Goal: Task Accomplishment & Management: Manage account settings

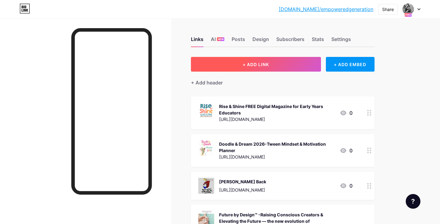
click at [289, 60] on button "+ ADD LINK" at bounding box center [256, 64] width 130 height 15
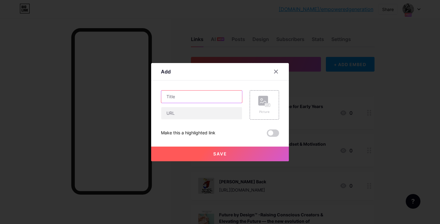
click at [185, 97] on input "text" at bounding box center [201, 97] width 81 height 12
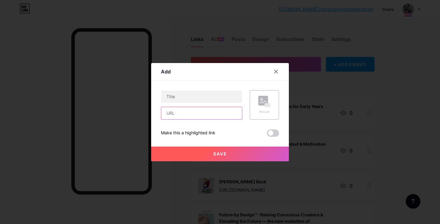
click at [179, 114] on input "text" at bounding box center [201, 113] width 81 height 12
paste input "[URL][DOMAIN_NAME]"
type input "[URL][DOMAIN_NAME]"
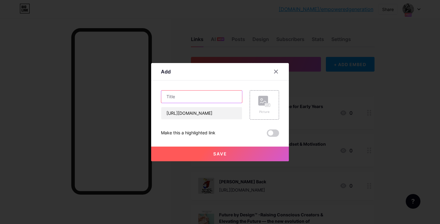
click at [193, 95] on input "text" at bounding box center [201, 97] width 81 height 12
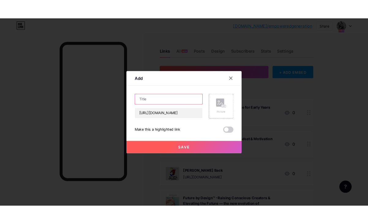
scroll to position [0, 0]
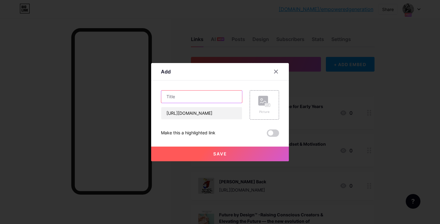
type input "T"
type input "Doodle & Dream Tween Planners"
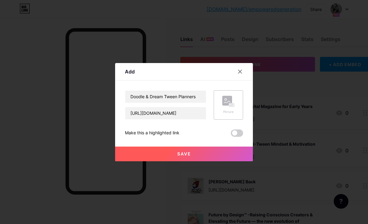
click at [226, 96] on rect at bounding box center [227, 101] width 10 height 10
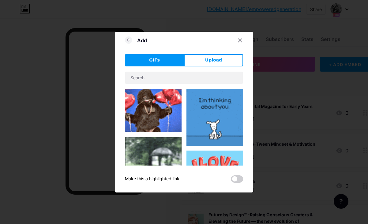
click at [226, 50] on div "Add GIFs Upload Content YouTube Play YouTube video without leaving your page. A…" at bounding box center [184, 112] width 138 height 161
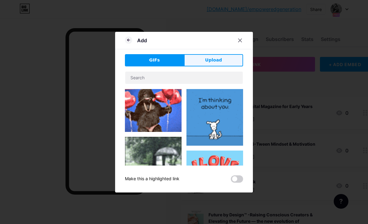
click at [224, 57] on button "Upload" at bounding box center [213, 60] width 59 height 12
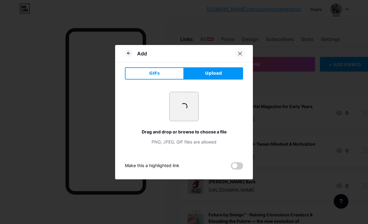
click at [239, 55] on icon at bounding box center [239, 53] width 5 height 5
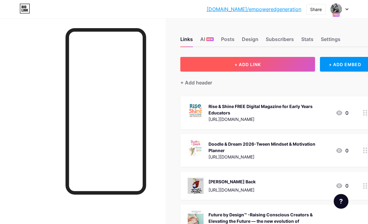
click at [280, 63] on button "+ ADD LINK" at bounding box center [247, 64] width 135 height 15
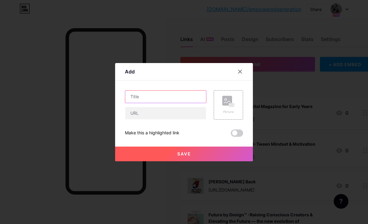
click at [157, 95] on input "text" at bounding box center [165, 97] width 81 height 12
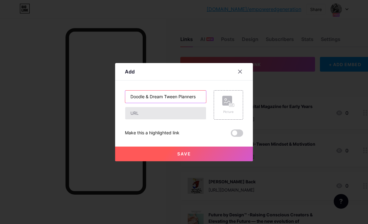
type input "Doodle & Dream Tween Planners"
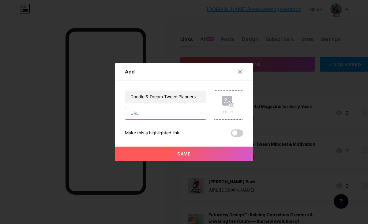
click at [142, 115] on input "text" at bounding box center [165, 113] width 81 height 12
paste input "[URL][DOMAIN_NAME]"
type input "[URL][DOMAIN_NAME]"
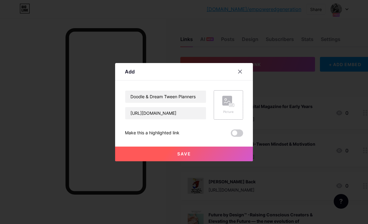
click at [233, 105] on rect at bounding box center [231, 104] width 5 height 3
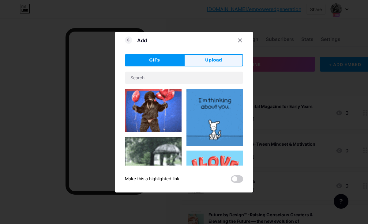
click at [222, 57] on button "Upload" at bounding box center [213, 60] width 59 height 12
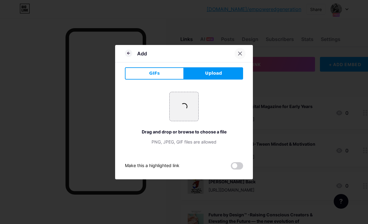
click at [241, 51] on icon at bounding box center [239, 53] width 5 height 5
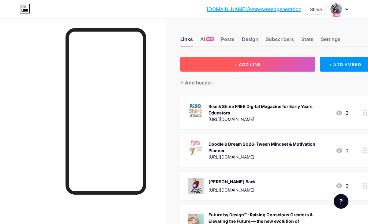
click at [255, 62] on span "+ ADD LINK" at bounding box center [247, 64] width 26 height 5
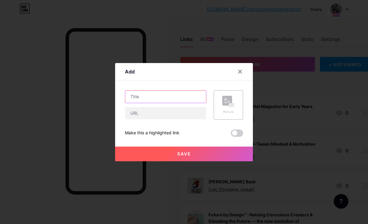
click at [162, 97] on input "text" at bounding box center [165, 97] width 81 height 12
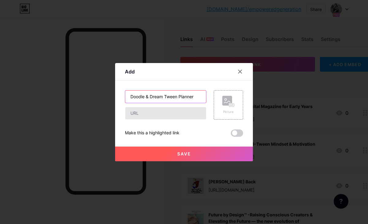
type input "Doodle & Dream Tween Planner"
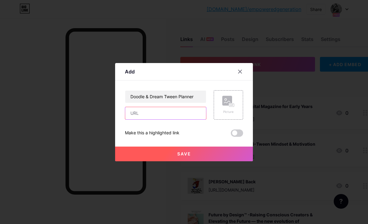
click at [160, 112] on input "text" at bounding box center [165, 113] width 81 height 12
paste input "[URL][DOMAIN_NAME]"
type input "[URL][DOMAIN_NAME]"
click at [226, 109] on div "Picture" at bounding box center [228, 105] width 12 height 18
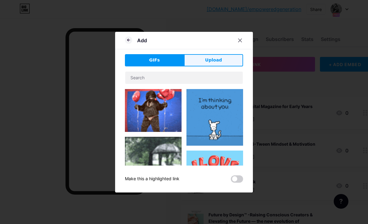
click at [218, 60] on span "Upload" at bounding box center [213, 60] width 17 height 6
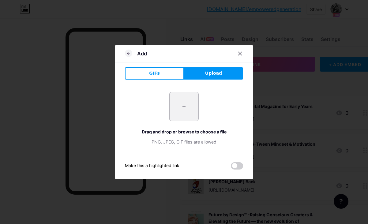
click at [181, 106] on input "file" at bounding box center [183, 106] width 29 height 29
type input "C:\fakepath\OPngl7tAqap9t0tsImage.jpg"
click at [239, 53] on icon at bounding box center [239, 53] width 3 height 3
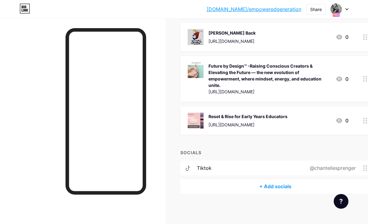
scroll to position [0, 0]
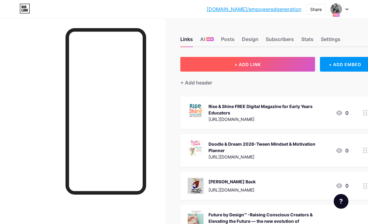
click at [260, 64] on span "+ ADD LINK" at bounding box center [247, 64] width 26 height 5
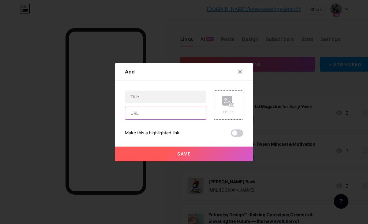
click at [150, 115] on input "text" at bounding box center [165, 113] width 81 height 12
paste input "[URL][DOMAIN_NAME]"
type input "[URL][DOMAIN_NAME]"
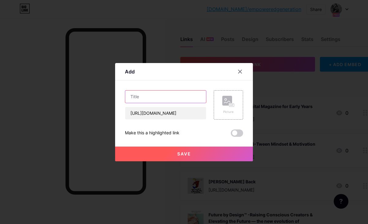
click at [157, 96] on input "text" at bounding box center [165, 97] width 81 height 12
type input "Doodle & Dream Planners"
click at [233, 108] on div "Picture" at bounding box center [228, 105] width 12 height 18
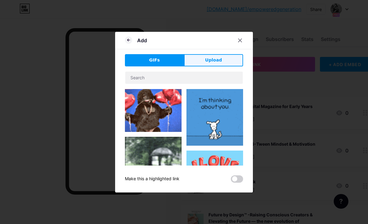
click at [215, 61] on span "Upload" at bounding box center [213, 60] width 17 height 6
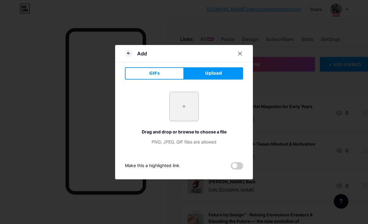
click at [186, 97] on input "file" at bounding box center [183, 106] width 29 height 29
type input "C:\fakepath\logo.jpg"
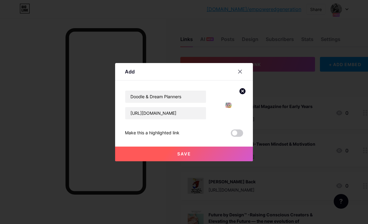
click at [184, 154] on span "Save" at bounding box center [184, 153] width 14 height 5
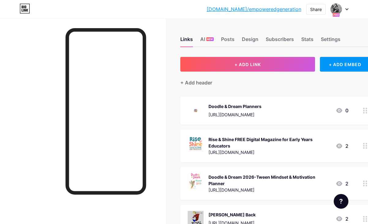
click at [261, 110] on div "Doodle & Dream Planners https://smilesempower.my.canva.site/doodleanddream" at bounding box center [234, 110] width 53 height 16
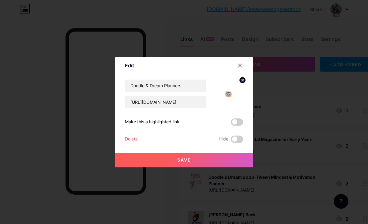
click at [273, 110] on div at bounding box center [184, 112] width 368 height 224
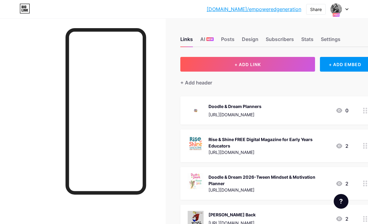
click at [242, 97] on div "Doodle & Dream Planners https://smilesempower.my.canva.site/doodleanddream 0" at bounding box center [275, 110] width 190 height 28
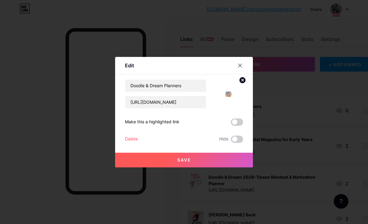
click at [242, 98] on img at bounding box center [227, 93] width 29 height 29
click at [229, 94] on img at bounding box center [227, 93] width 29 height 29
click at [125, 65] on div "Edit" at bounding box center [129, 65] width 9 height 7
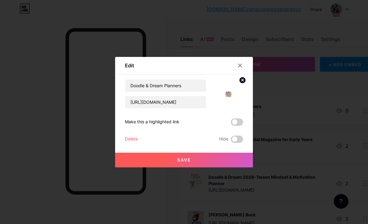
click at [134, 65] on div "Edit" at bounding box center [184, 67] width 138 height 14
click at [133, 65] on div "Edit" at bounding box center [129, 65] width 9 height 7
click at [240, 66] on icon at bounding box center [239, 65] width 3 height 3
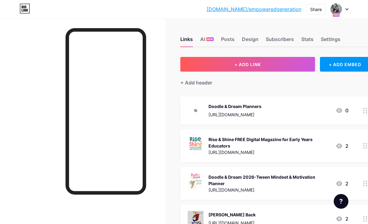
click at [221, 104] on div "Doodle & Dream Planners" at bounding box center [234, 106] width 53 height 6
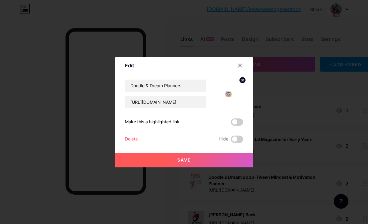
click at [130, 65] on div "Edit" at bounding box center [129, 65] width 9 height 7
click at [227, 93] on img at bounding box center [227, 93] width 29 height 29
click at [242, 81] on circle at bounding box center [242, 80] width 7 height 7
click at [226, 94] on rect at bounding box center [227, 90] width 10 height 10
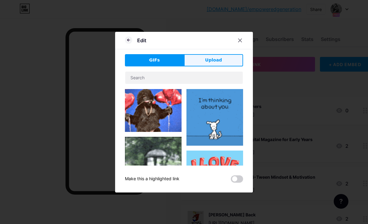
click at [214, 61] on span "Upload" at bounding box center [213, 60] width 17 height 6
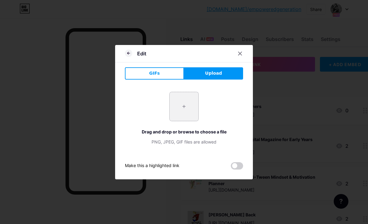
click at [184, 104] on input "file" at bounding box center [183, 106] width 29 height 29
type input "C:\fakepath\LOGO.jpg"
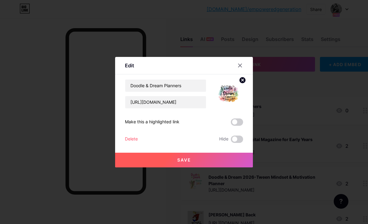
click at [204, 161] on button "Save" at bounding box center [184, 160] width 138 height 15
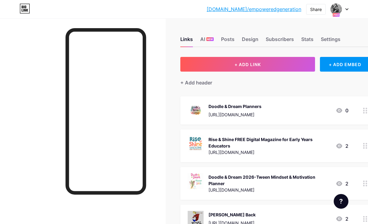
click at [363, 183] on circle at bounding box center [364, 184] width 2 height 2
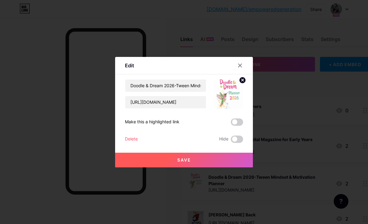
click at [131, 137] on div "Delete" at bounding box center [131, 138] width 13 height 7
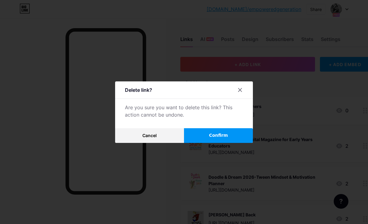
click at [229, 134] on button "Confirm" at bounding box center [218, 135] width 69 height 15
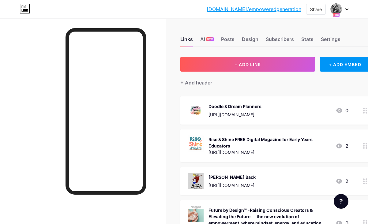
click at [212, 106] on div "Doodle & Dream Planners" at bounding box center [234, 106] width 53 height 6
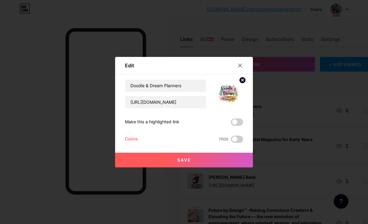
click at [231, 92] on img at bounding box center [227, 93] width 29 height 29
click at [130, 64] on div "Edit" at bounding box center [129, 65] width 9 height 7
click at [231, 91] on img at bounding box center [227, 93] width 29 height 29
click at [242, 79] on icon at bounding box center [242, 80] width 2 height 2
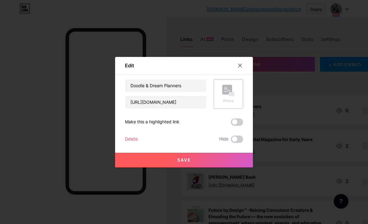
click at [228, 93] on rect at bounding box center [227, 90] width 10 height 10
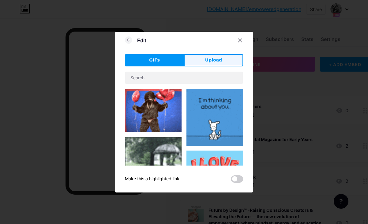
click at [220, 57] on button "Upload" at bounding box center [213, 60] width 59 height 12
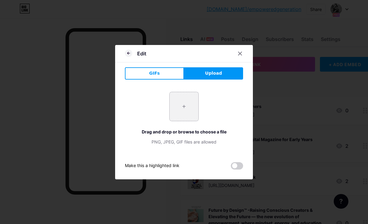
click at [190, 96] on input "file" at bounding box center [183, 106] width 29 height 29
type input "C:\fakepath\OPngl7tAqap9t0tsImage.jpg"
click at [241, 52] on icon at bounding box center [239, 53] width 5 height 5
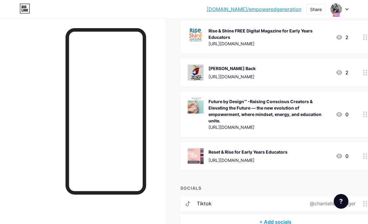
scroll to position [81, 0]
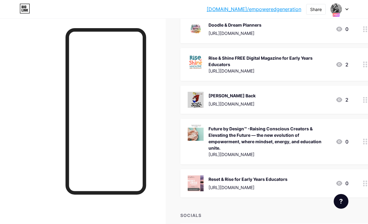
click at [339, 98] on icon at bounding box center [339, 99] width 6 height 5
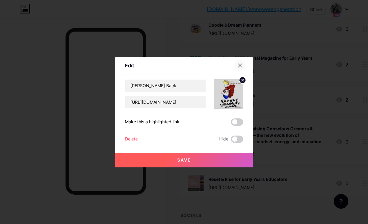
click at [239, 63] on icon at bounding box center [239, 65] width 5 height 5
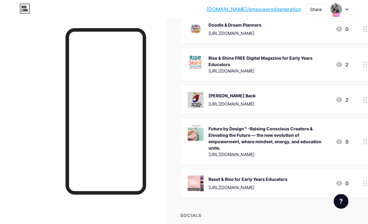
click at [227, 102] on div "[URL][DOMAIN_NAME]" at bounding box center [231, 104] width 47 height 6
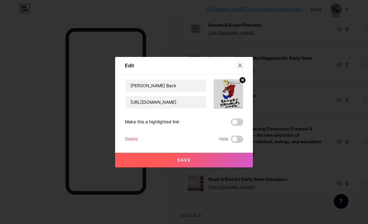
click at [239, 65] on icon at bounding box center [239, 65] width 3 height 3
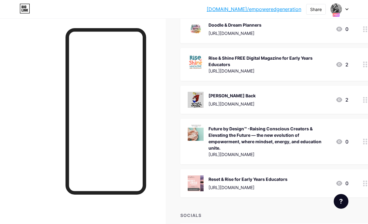
scroll to position [0, 0]
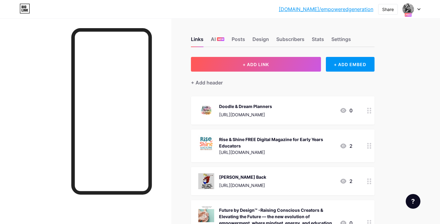
click at [272, 106] on div "Doodle & Dream Planners" at bounding box center [245, 106] width 53 height 6
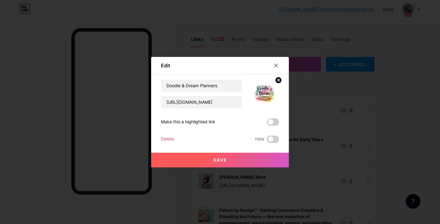
click at [165, 66] on div "Edit" at bounding box center [165, 65] width 9 height 7
click at [229, 97] on input "[URL][DOMAIN_NAME]" at bounding box center [201, 102] width 81 height 12
drag, startPoint x: 165, startPoint y: 102, endPoint x: 271, endPoint y: 103, distance: 105.5
click at [271, 103] on div "Doodle & Dream Planners https://smilesempower.my.canva.site/doodleanddream" at bounding box center [220, 93] width 118 height 29
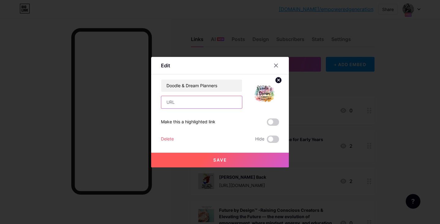
scroll to position [0, 0]
paste input "[URL][DOMAIN_NAME]"
type input "[URL][DOMAIN_NAME]"
click at [230, 161] on button "Save" at bounding box center [220, 160] width 138 height 15
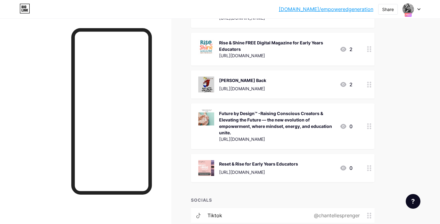
scroll to position [72, 0]
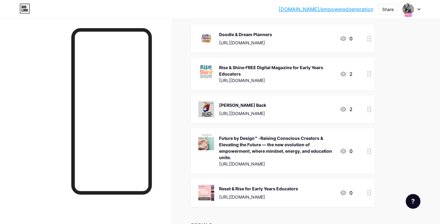
click at [285, 74] on div "Rise & Shine FREE Digital Magazine for Early Years Educators" at bounding box center [277, 70] width 116 height 13
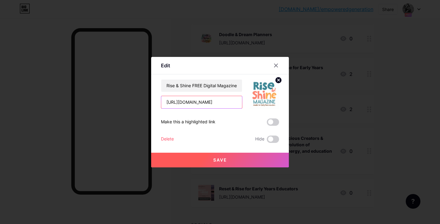
click at [216, 103] on input "[URL][DOMAIN_NAME]" at bounding box center [201, 102] width 81 height 12
drag, startPoint x: 165, startPoint y: 101, endPoint x: 270, endPoint y: 103, distance: 104.6
click at [270, 103] on div "Rise & Shine FREE Digital Magazine for Early Years Educators https://smilesempo…" at bounding box center [220, 93] width 118 height 29
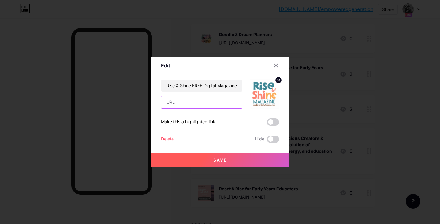
paste input "https://smilesempower.my.canva.site/dag1yi30cbc"
type input "https://smilesempower.my.canva.site/dag1yi30cbc"
click at [223, 161] on span "Save" at bounding box center [220, 159] width 14 height 5
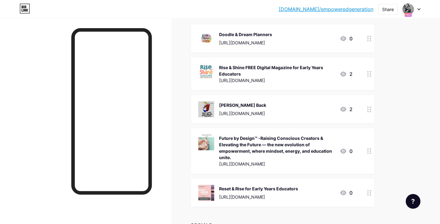
click at [261, 65] on div "Rise & Shine FREE Digital Magazine for Early Years Educators" at bounding box center [277, 70] width 116 height 13
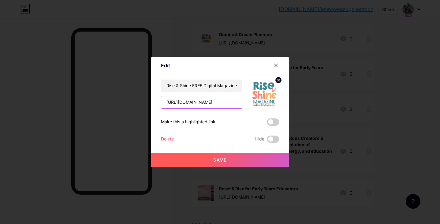
click at [183, 102] on input "https://smilesempower.my.canva.site/dag1yi30cbc" at bounding box center [201, 102] width 81 height 12
drag, startPoint x: 165, startPoint y: 102, endPoint x: 278, endPoint y: 102, distance: 113.7
click at [278, 102] on div "Rise & Shine FREE Digital Magazine for Early Years Educators https://smilesempo…" at bounding box center [220, 93] width 118 height 29
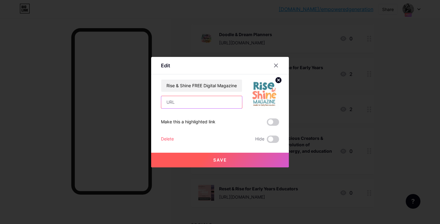
paste input "https://smilesempower.my.canva.site/dag1yi30cbc"
type input "https://smilesempower.my.canva.site/dag1yi30cbc"
click at [219, 163] on button "Save" at bounding box center [220, 160] width 138 height 15
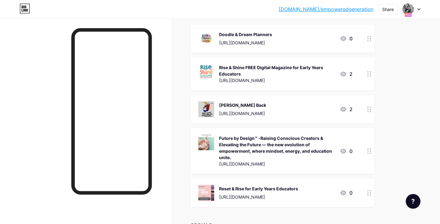
click at [233, 68] on div "Rise & Shine FREE Digital Magazine for Early Years Educators" at bounding box center [277, 70] width 116 height 13
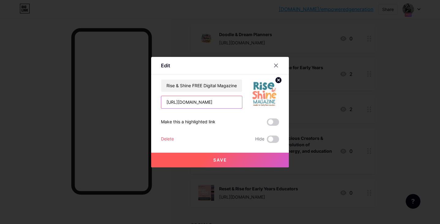
click at [214, 104] on input "https://smilesempower.my.canva.site/dag1yi30cbc" at bounding box center [201, 102] width 81 height 12
drag, startPoint x: 165, startPoint y: 102, endPoint x: 247, endPoint y: 102, distance: 81.6
click at [247, 102] on div "Rise & Shine FREE Digital Magazine for Early Years Educators https://smilesempo…" at bounding box center [220, 93] width 118 height 29
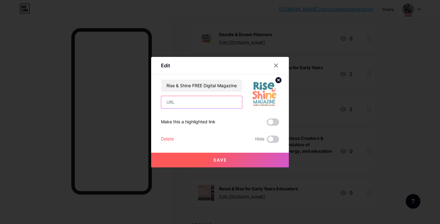
paste input "https://smilesempower.my.canva.site/dag1yi30cbc"
type input "https://smilesempower.my.canva.site/dag1yi30cbc"
click at [210, 159] on button "Save" at bounding box center [220, 160] width 138 height 15
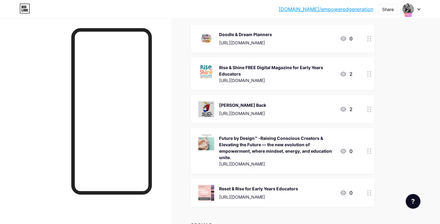
click at [207, 72] on img at bounding box center [206, 72] width 16 height 16
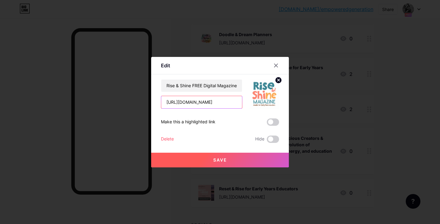
click at [194, 104] on input "https://smilesempower.my.canva.site/dag1yi30cbc" at bounding box center [201, 102] width 81 height 12
drag, startPoint x: 165, startPoint y: 102, endPoint x: 240, endPoint y: 104, distance: 74.9
click at [240, 104] on input "https://smilesempower.my.canva.site/dag1yi30cbc" at bounding box center [201, 102] width 81 height 12
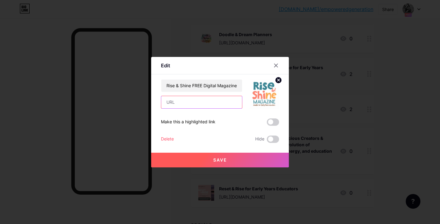
paste input "https://smilesempower.my.canva.site/dag1yi30cbc"
type input "https://smilesempower.my.canva.site/dag1yi30cbc"
click at [215, 159] on span "Save" at bounding box center [220, 159] width 14 height 5
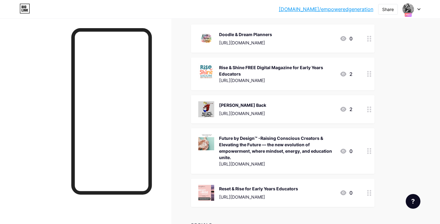
click at [206, 70] on img at bounding box center [206, 72] width 16 height 16
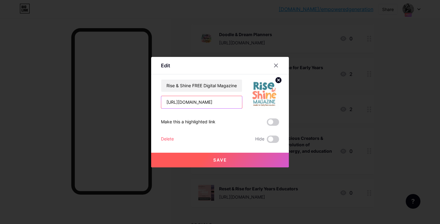
click at [208, 103] on input "https://smilesempower.my.canva.site/dag1yi30cbc" at bounding box center [201, 102] width 81 height 12
drag, startPoint x: 166, startPoint y: 102, endPoint x: 237, endPoint y: 104, distance: 70.7
click at [237, 104] on input "https://smilesempower.my.canva.site/dag1yi30cbc" at bounding box center [201, 102] width 81 height 12
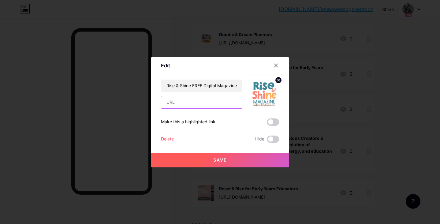
paste input "https://smilesempower.my.canva.site/dag1yi30cbc"
type input "https://smilesempower.my.canva.site/dag1yi30cbc"
click at [224, 157] on span "Save" at bounding box center [220, 159] width 14 height 5
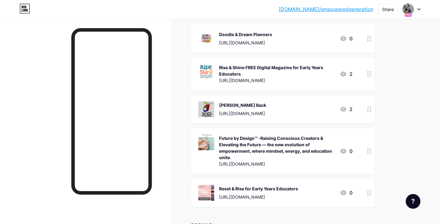
click at [266, 79] on div "https://smilesempower.my.canva.site/dag1yi30cbc" at bounding box center [277, 80] width 116 height 6
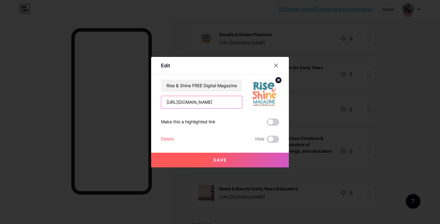
click at [224, 103] on input "https://smilesempower.my.canva.site/dag1yi30cbc" at bounding box center [201, 102] width 81 height 12
drag, startPoint x: 164, startPoint y: 103, endPoint x: 244, endPoint y: 103, distance: 80.1
click at [244, 103] on div "Rise & Shine FREE Digital Magazine for Early Years Educators https://smilesempo…" at bounding box center [220, 93] width 118 height 29
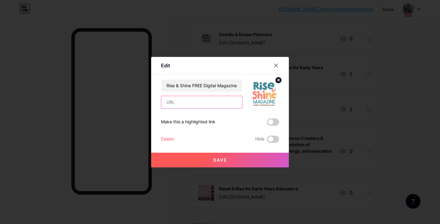
paste input "https://smilesempower.my.canva.site/dag1yi30cbc"
type input "https://smilesempower.my.canva.site/dag1yi30cbc"
click at [238, 159] on button "Save" at bounding box center [220, 160] width 138 height 15
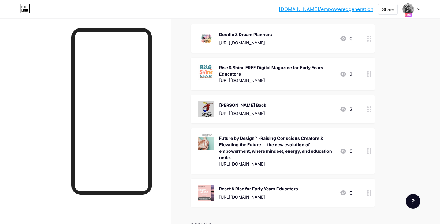
click at [209, 76] on img at bounding box center [206, 72] width 16 height 16
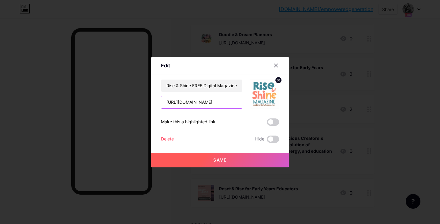
click at [203, 102] on input "https://smilesempower.my.canva.site/dag1yi30cbc" at bounding box center [201, 102] width 81 height 12
drag, startPoint x: 164, startPoint y: 101, endPoint x: 264, endPoint y: 103, distance: 100.0
click at [264, 103] on div "Rise & Shine FREE Digital Magazine for Early Years Educators https://smilesempo…" at bounding box center [220, 93] width 118 height 29
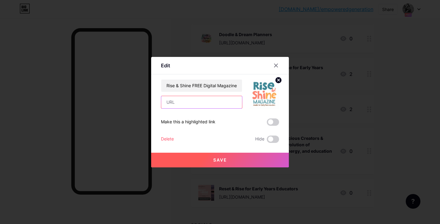
paste input "https://smilesempower.my.canva.site/dag1yi30cbc"
type input "https://smilesempower.my.canva.site/dag1yi30cbc"
click at [216, 156] on button "Save" at bounding box center [220, 160] width 138 height 15
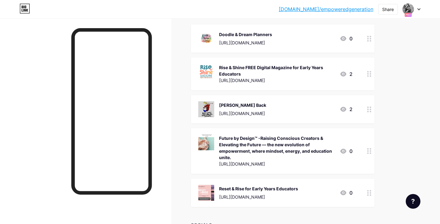
click at [209, 71] on img at bounding box center [206, 72] width 16 height 16
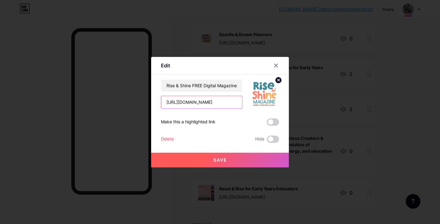
click at [198, 102] on input "https://smilesempower.my.canva.site/dag1yi30cbc" at bounding box center [201, 102] width 81 height 12
drag, startPoint x: 165, startPoint y: 102, endPoint x: 257, endPoint y: 100, distance: 92.1
click at [257, 100] on div "Rise & Shine FREE Digital Magazine for Early Years Educators https://smilesempo…" at bounding box center [220, 93] width 118 height 29
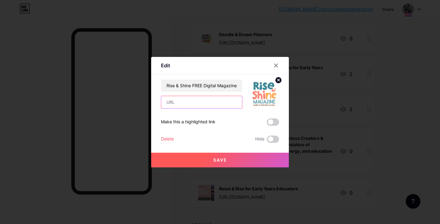
paste input "https://smilesempower.my.canva.site/dag1yi30cbc"
type input "https://smilesempower.my.canva.site/dag1yi30cbc"
click at [218, 159] on span "Save" at bounding box center [220, 159] width 14 height 5
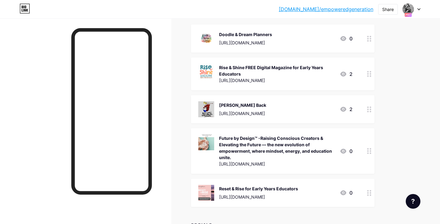
click at [237, 72] on div "Rise & Shine FREE Digital Magazine for Early Years Educators" at bounding box center [277, 70] width 116 height 13
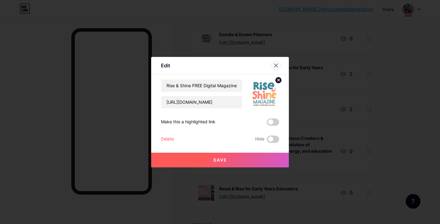
click at [275, 65] on icon at bounding box center [275, 65] width 3 height 3
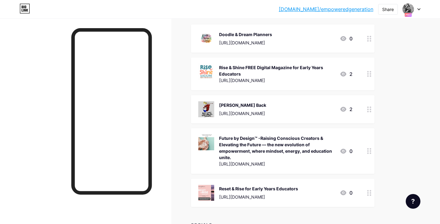
click at [310, 78] on div "https://smilesempower.my.canva.site/dag1yi30cbc" at bounding box center [277, 80] width 116 height 6
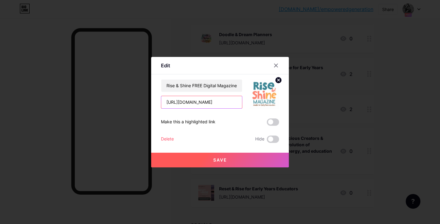
click at [191, 105] on input "https://smilesempower.my.canva.site/dag1yi30cbc" at bounding box center [201, 102] width 81 height 12
drag, startPoint x: 165, startPoint y: 102, endPoint x: 256, endPoint y: 103, distance: 90.2
click at [256, 103] on div "Rise & Shine FREE Digital Magazine for Early Years Educators https://smilesempo…" at bounding box center [220, 93] width 118 height 29
click at [240, 160] on button "Save" at bounding box center [220, 160] width 138 height 15
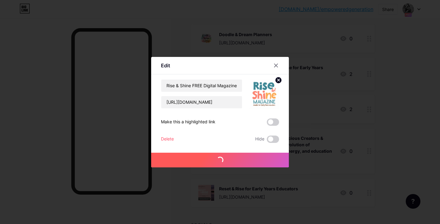
scroll to position [0, 0]
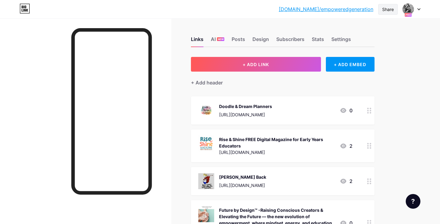
click at [390, 10] on div "Share" at bounding box center [388, 9] width 12 height 6
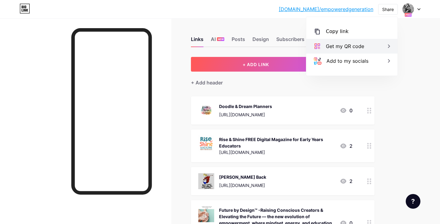
click at [340, 45] on div "Get my QR code" at bounding box center [345, 46] width 38 height 7
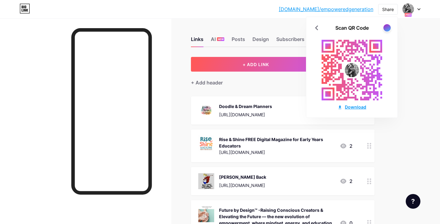
click at [352, 105] on div "Download" at bounding box center [351, 107] width 29 height 6
